Goal: Task Accomplishment & Management: Use online tool/utility

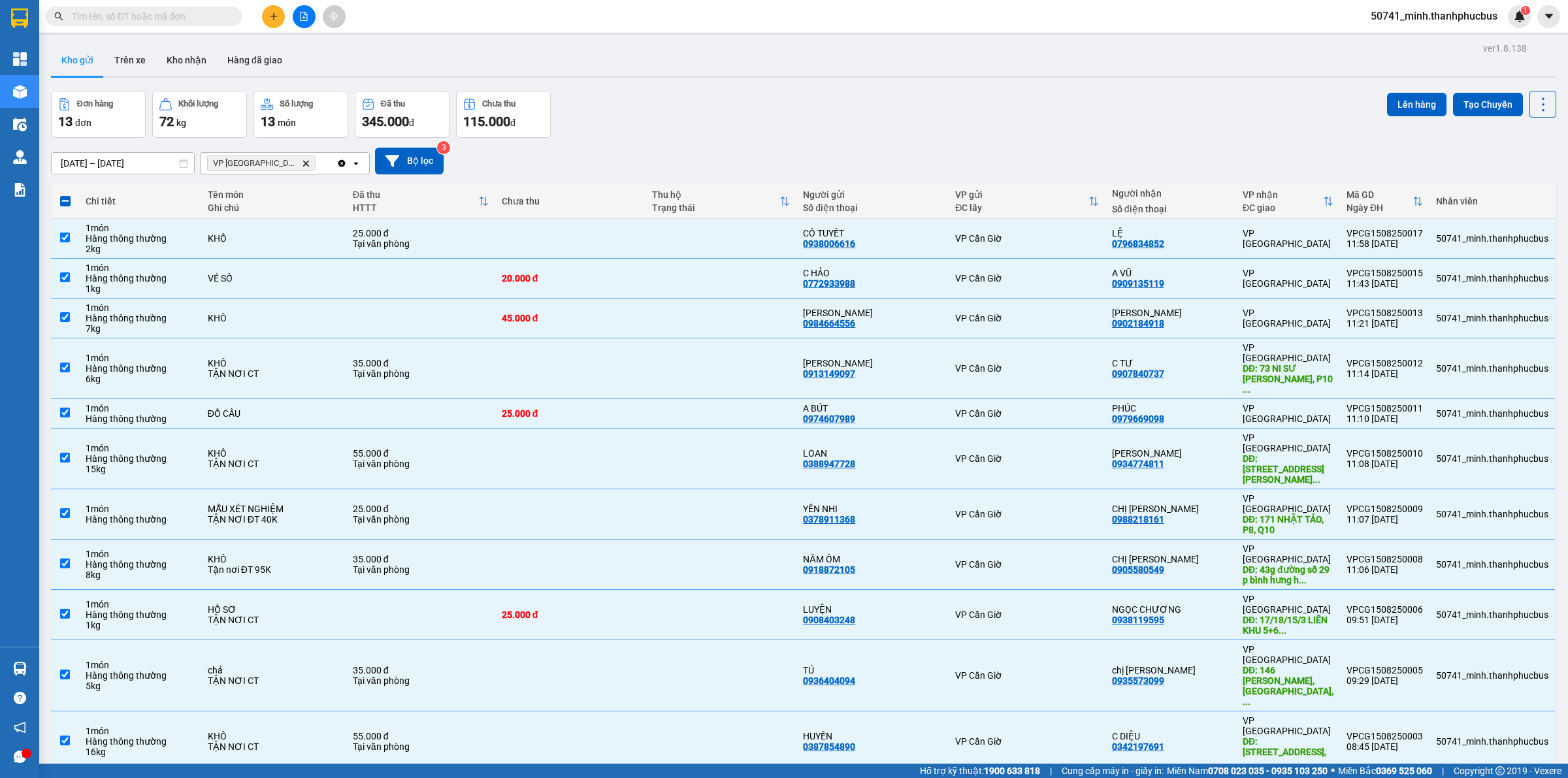
click at [303, 161] on icon "VP Sài Gòn, close by backspace" at bounding box center [306, 163] width 5 height 6
checkbox input "false"
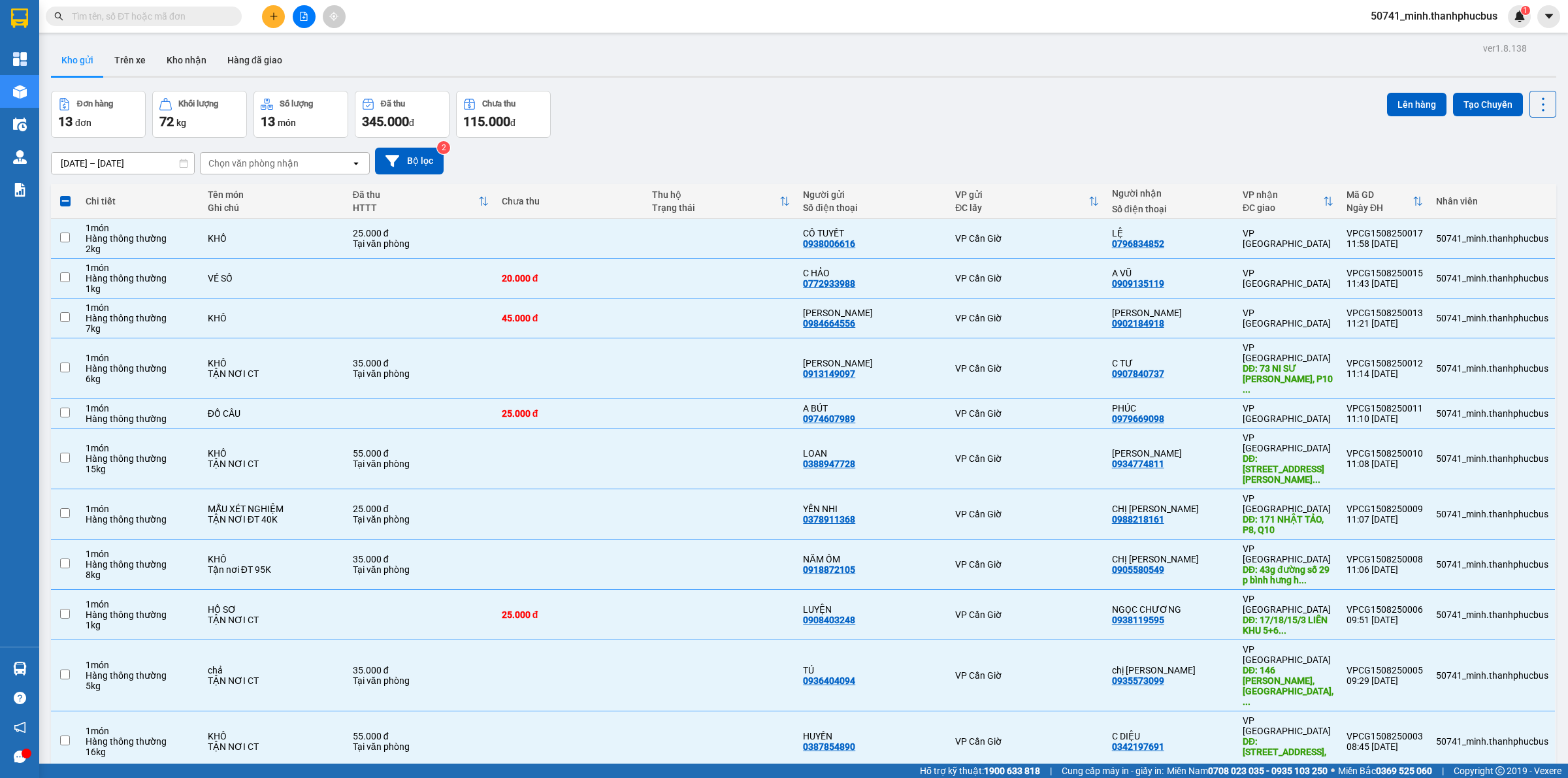
checkbox input "false"
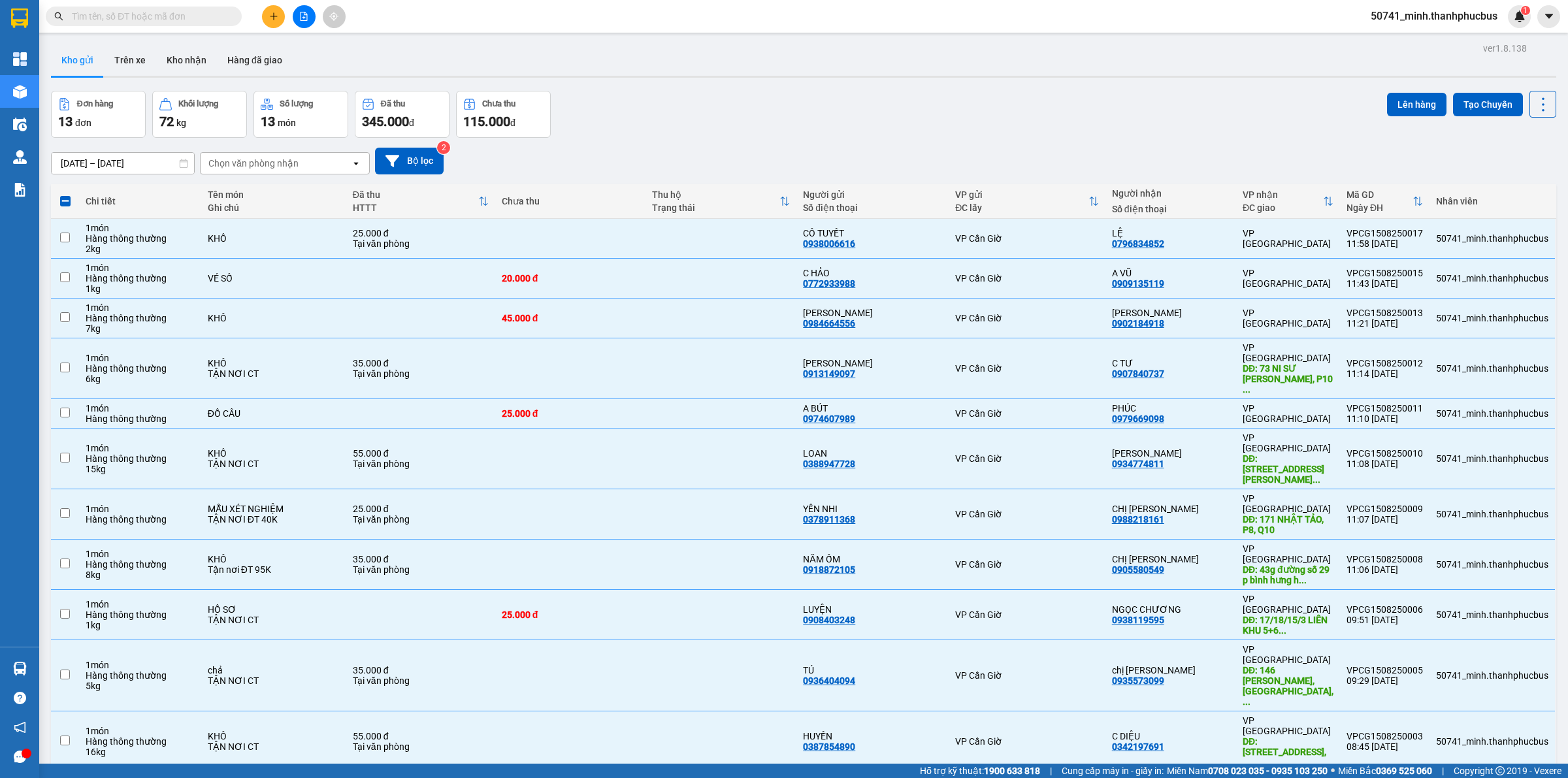
checkbox input "false"
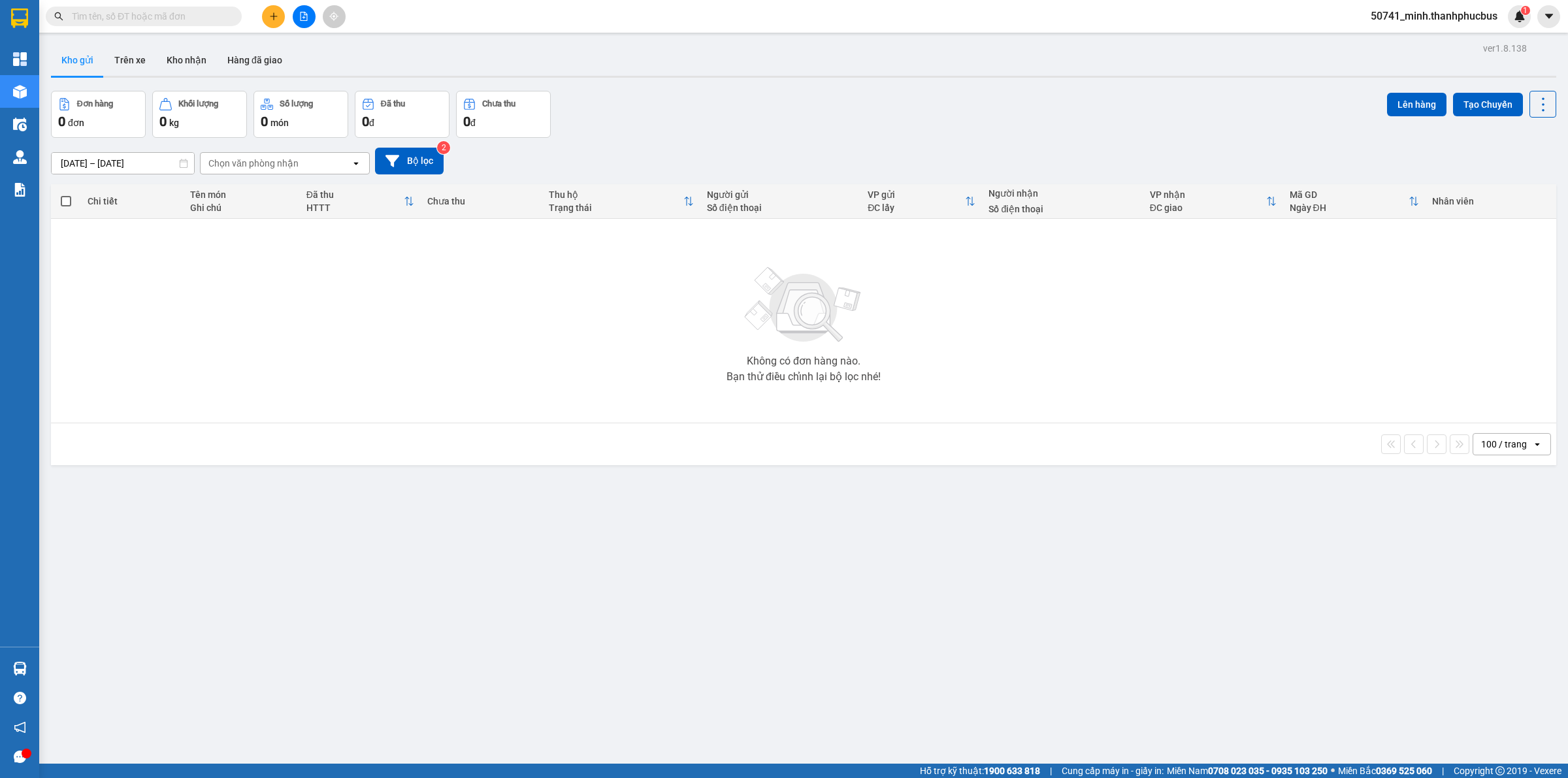
click at [334, 163] on div "Chọn văn phòng nhận" at bounding box center [275, 163] width 150 height 21
click at [260, 204] on div "VP Cần Giờ" at bounding box center [284, 215] width 170 height 24
click at [266, 165] on icon "Delete" at bounding box center [264, 163] width 8 height 8
click at [280, 163] on div "Chọn văn phòng nhận" at bounding box center [253, 163] width 90 height 13
click at [266, 193] on div "VP [GEOGRAPHIC_DATA]" at bounding box center [284, 189] width 170 height 24
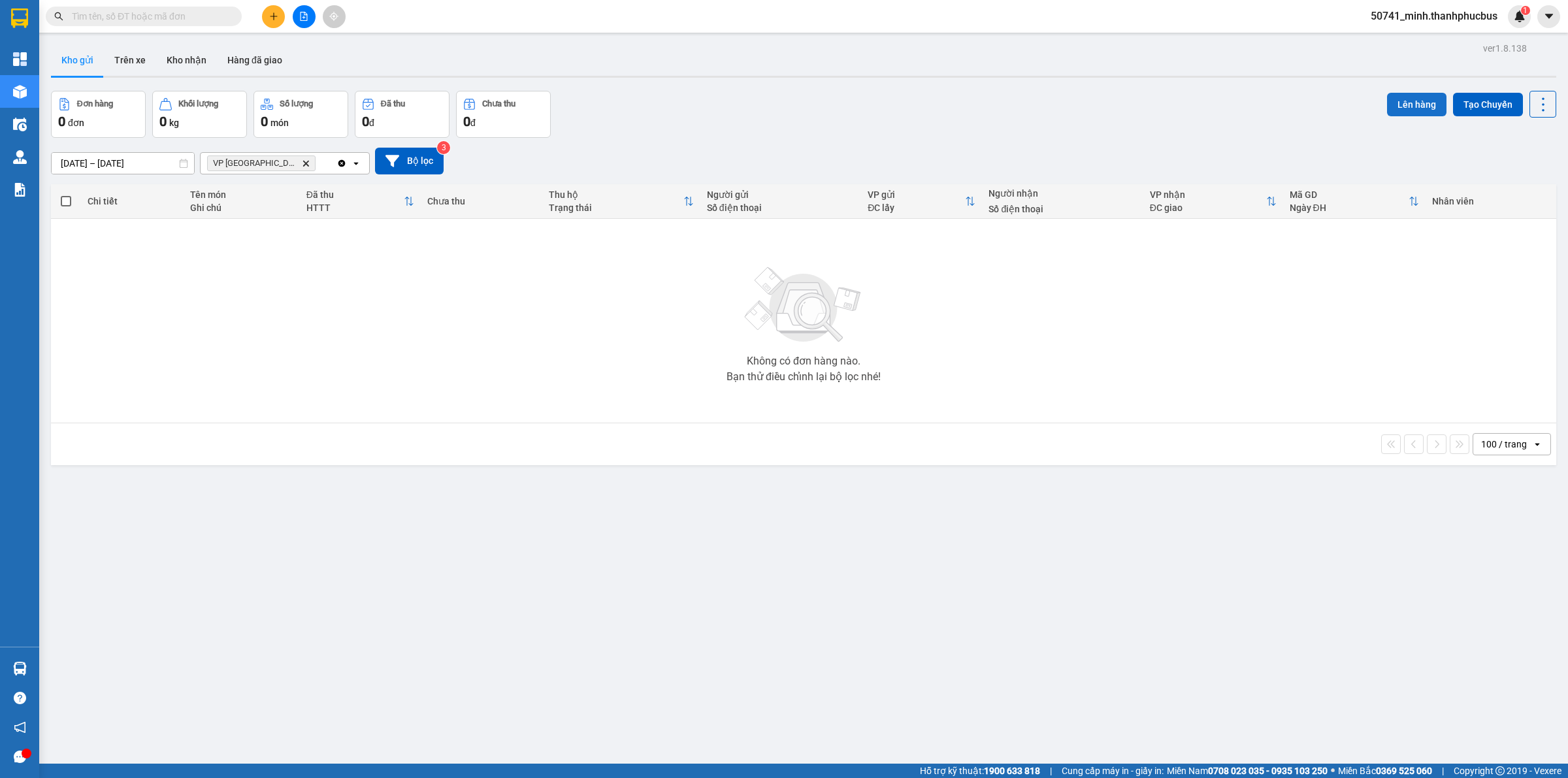
click at [1401, 97] on button "Lên hàng" at bounding box center [1416, 105] width 60 height 24
click at [1541, 21] on icon "Close" at bounding box center [1541, 26] width 10 height 10
click at [294, 21] on button at bounding box center [304, 17] width 23 height 23
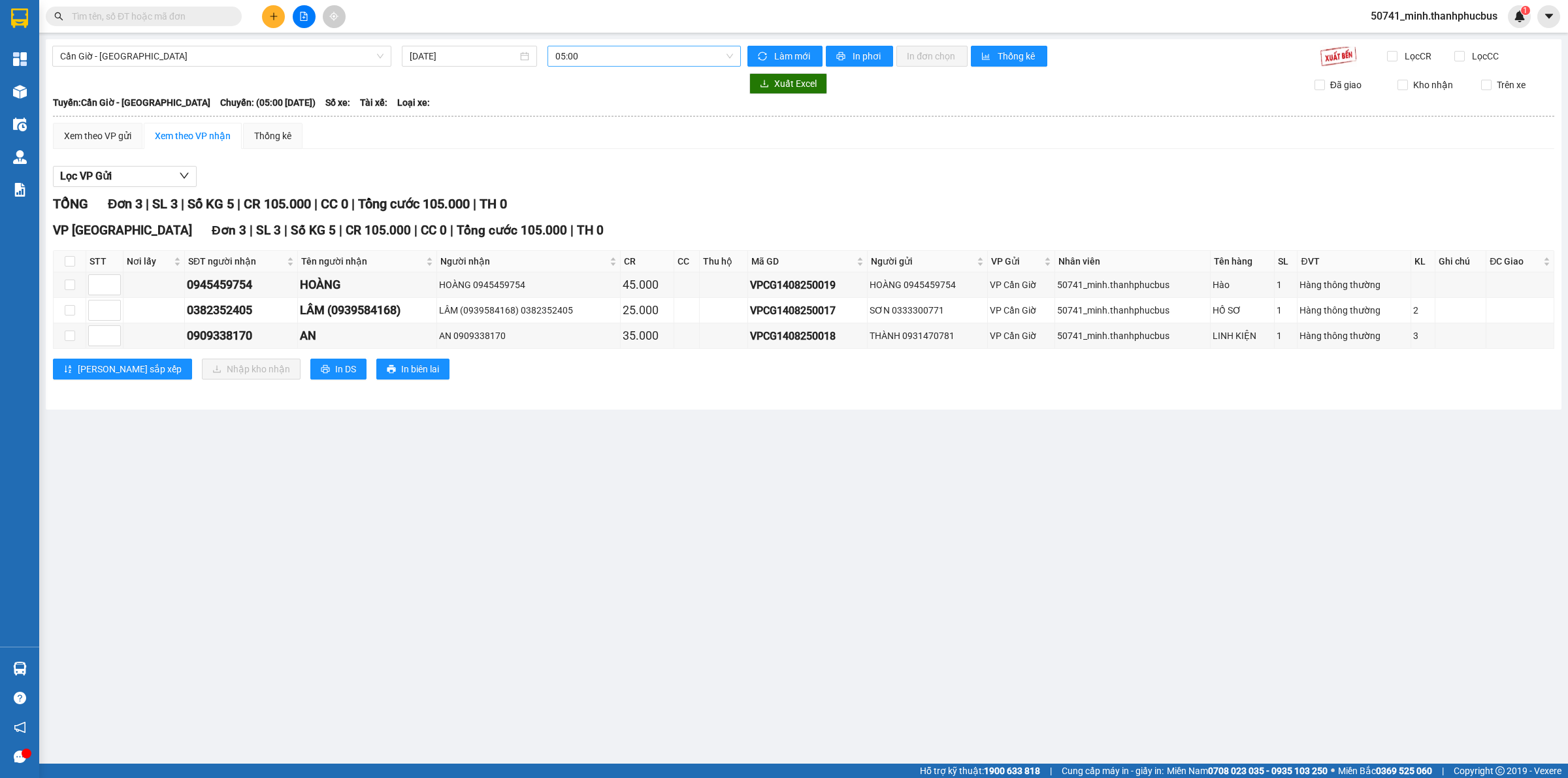
click at [617, 57] on span "05:00" at bounding box center [644, 56] width 178 height 20
click at [596, 161] on div "13:00 (TC)" at bounding box center [606, 166] width 102 height 14
